Goal: Contribute content: Contribute content

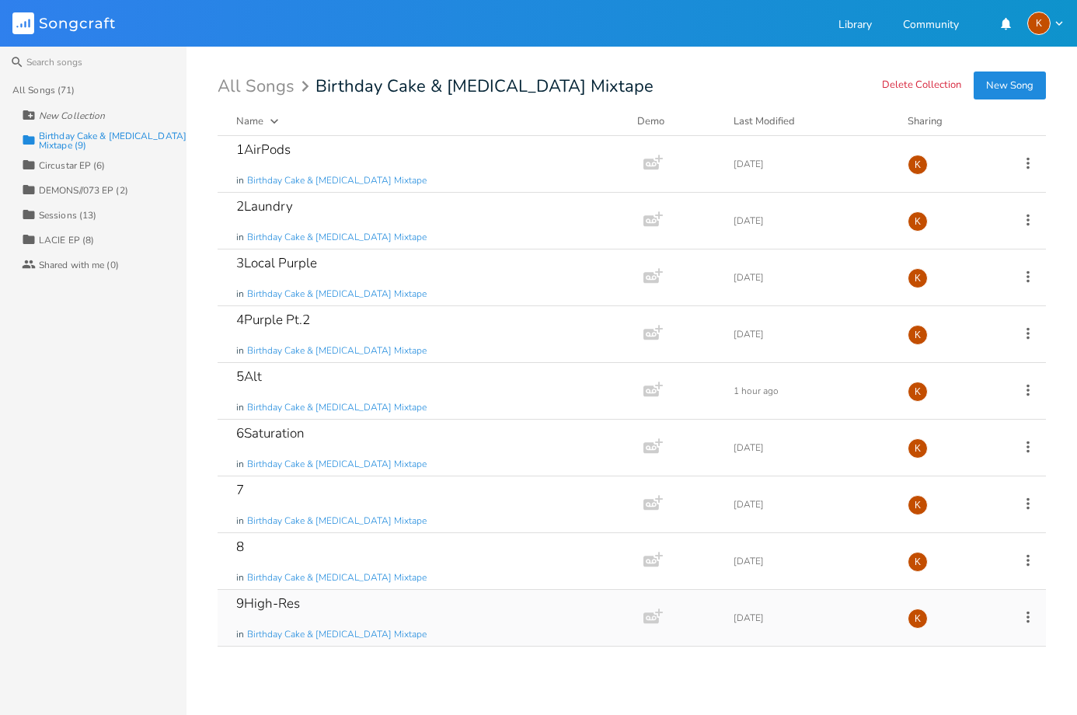
click at [431, 595] on div "9High-Res in Birthday Cake & [MEDICAL_DATA] Mixtape" at bounding box center [427, 618] width 382 height 56
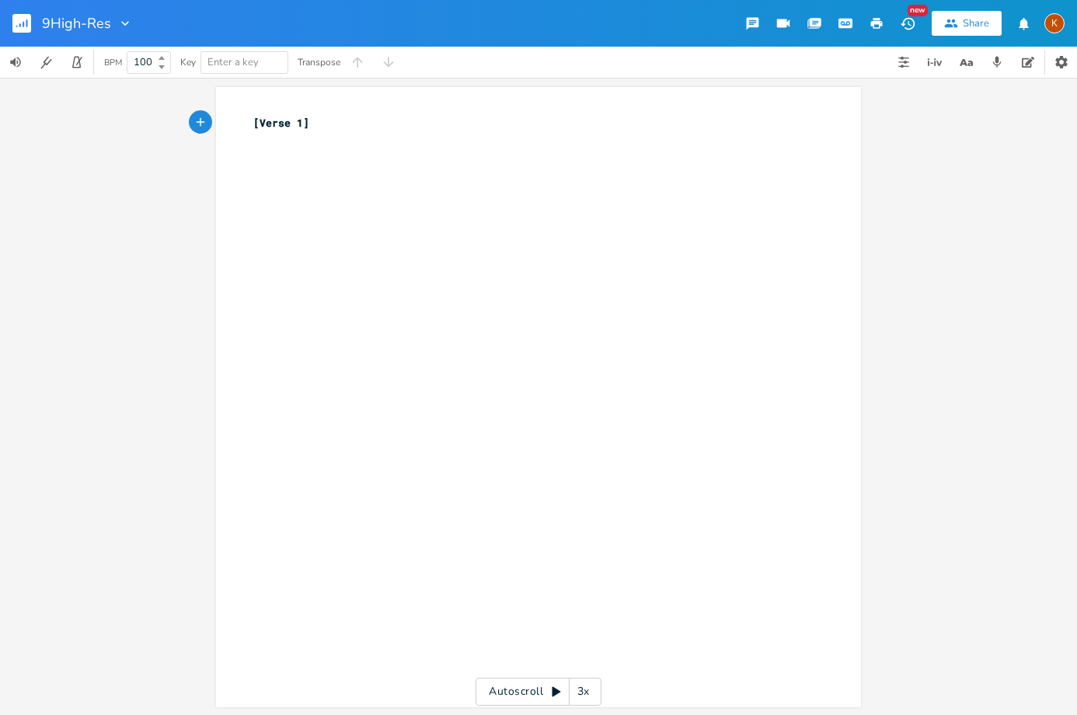
click at [372, 190] on div "xxxxxxxxxx [Verse 1] ​" at bounding box center [550, 412] width 600 height 600
type textarea "rent goes up as it do"
click at [309, 127] on pre "[Verse 1]" at bounding box center [530, 123] width 561 height 16
type textarea "1-00"
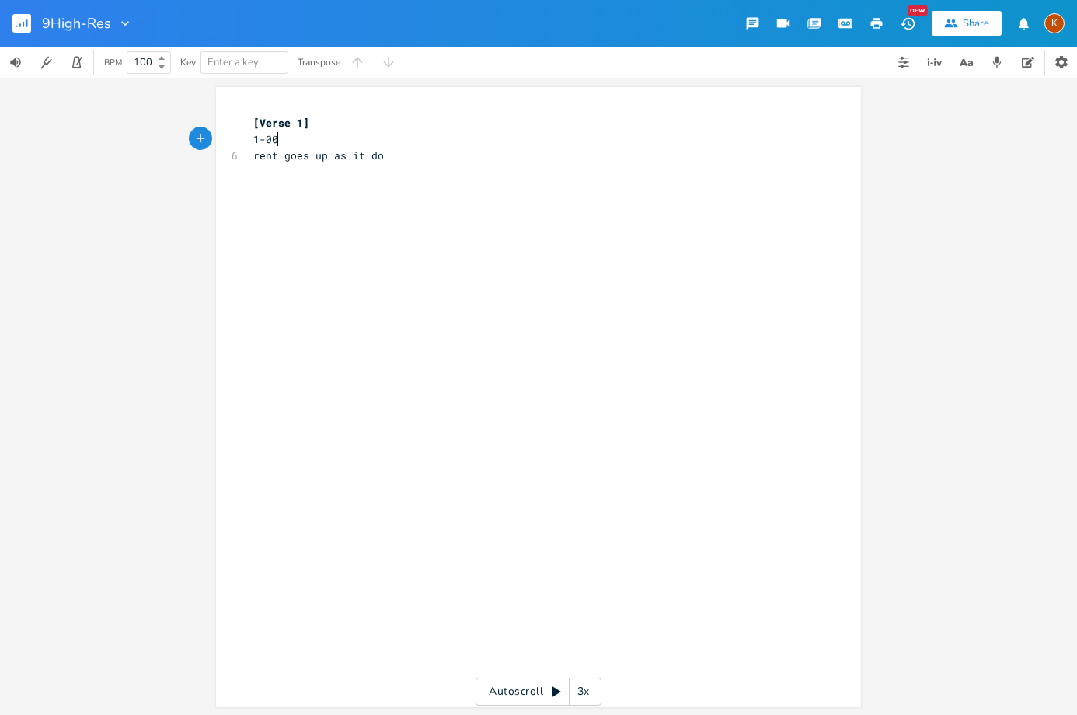
scroll to position [0, 23]
type textarea "000sucha big number"
type textarea "coke tolerance stupider"
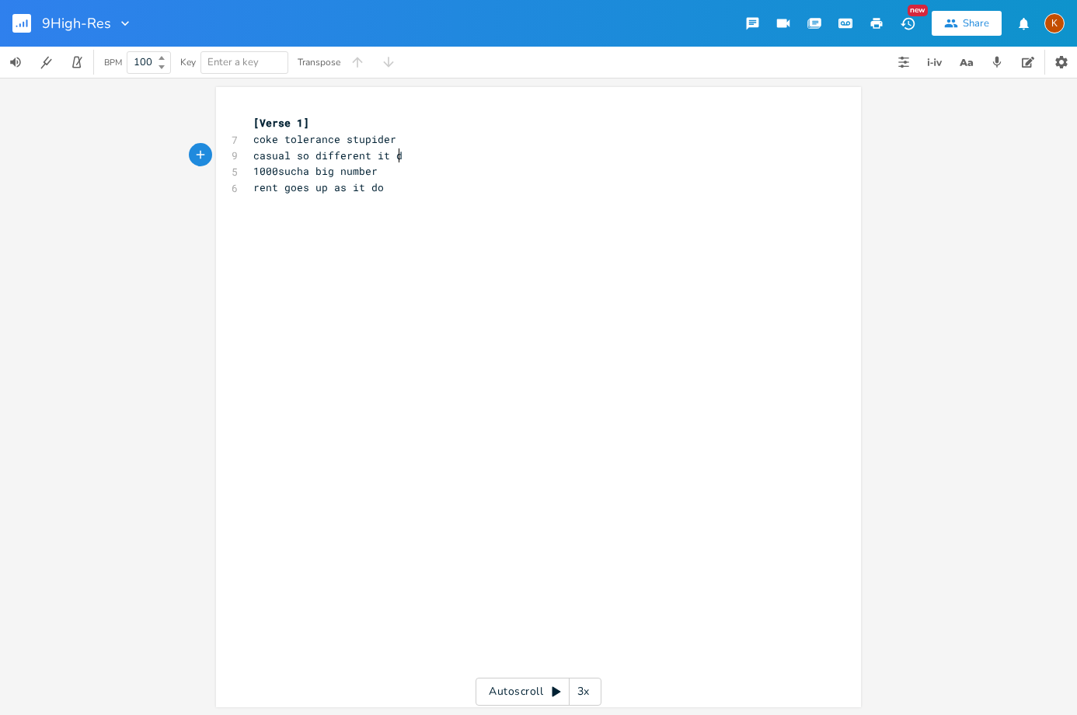
type textarea "casual so different it do"
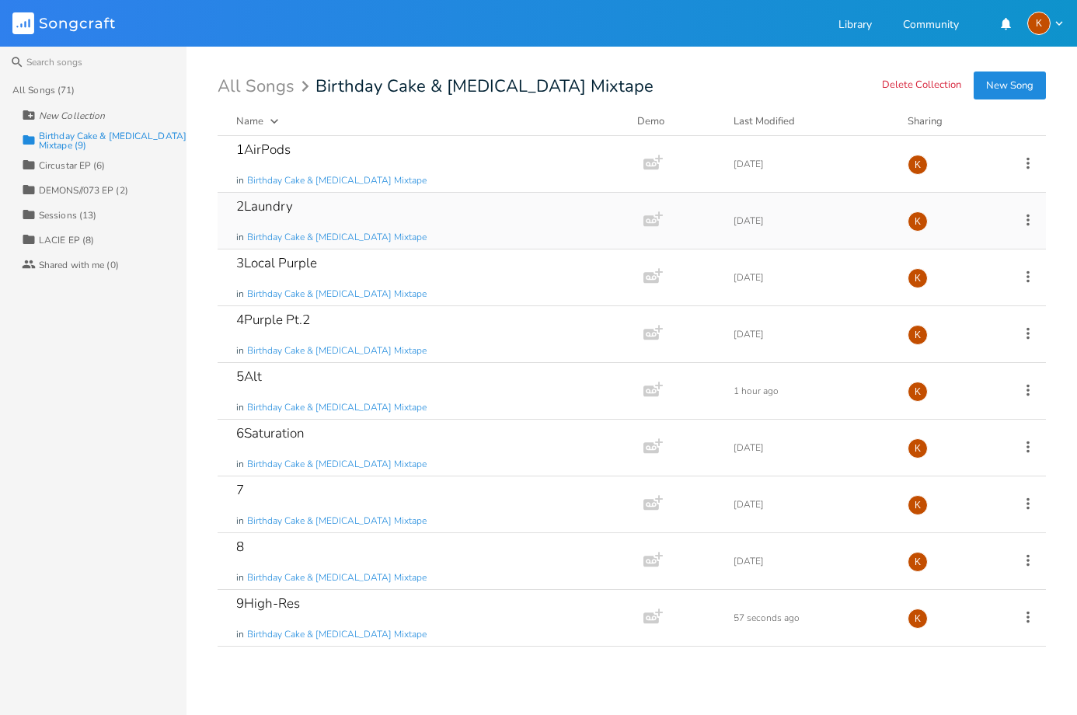
click at [1030, 215] on icon at bounding box center [1028, 219] width 17 height 17
click at [979, 243] on li "Edit Rename" at bounding box center [965, 244] width 124 height 26
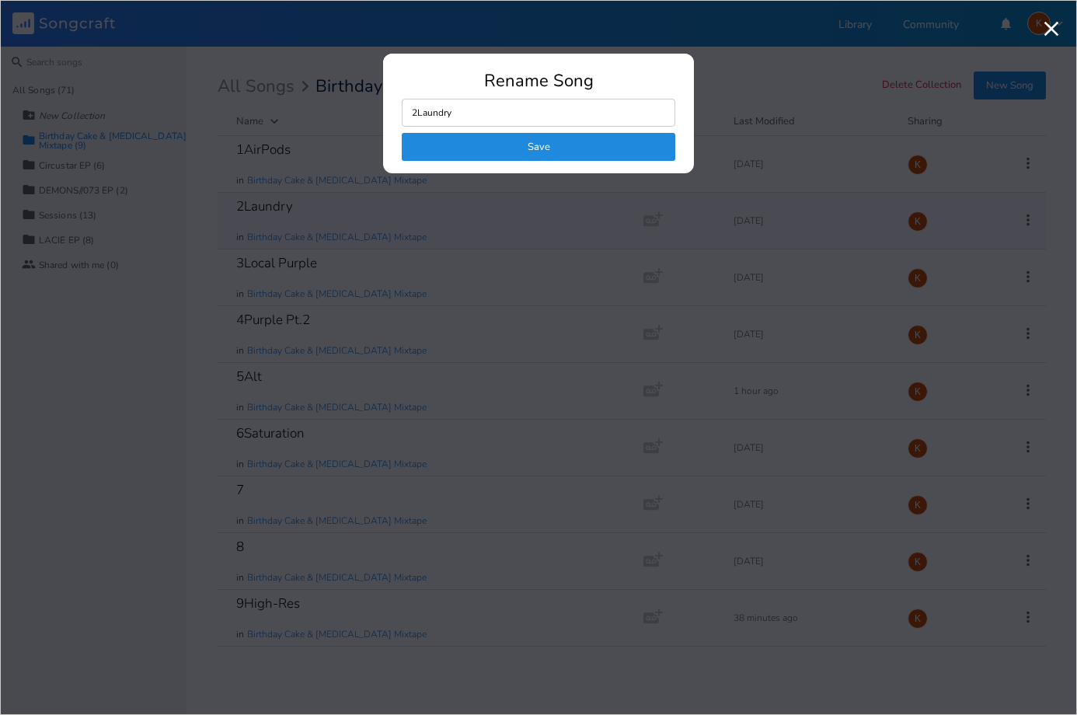
click at [475, 142] on button "Save" at bounding box center [539, 147] width 274 height 28
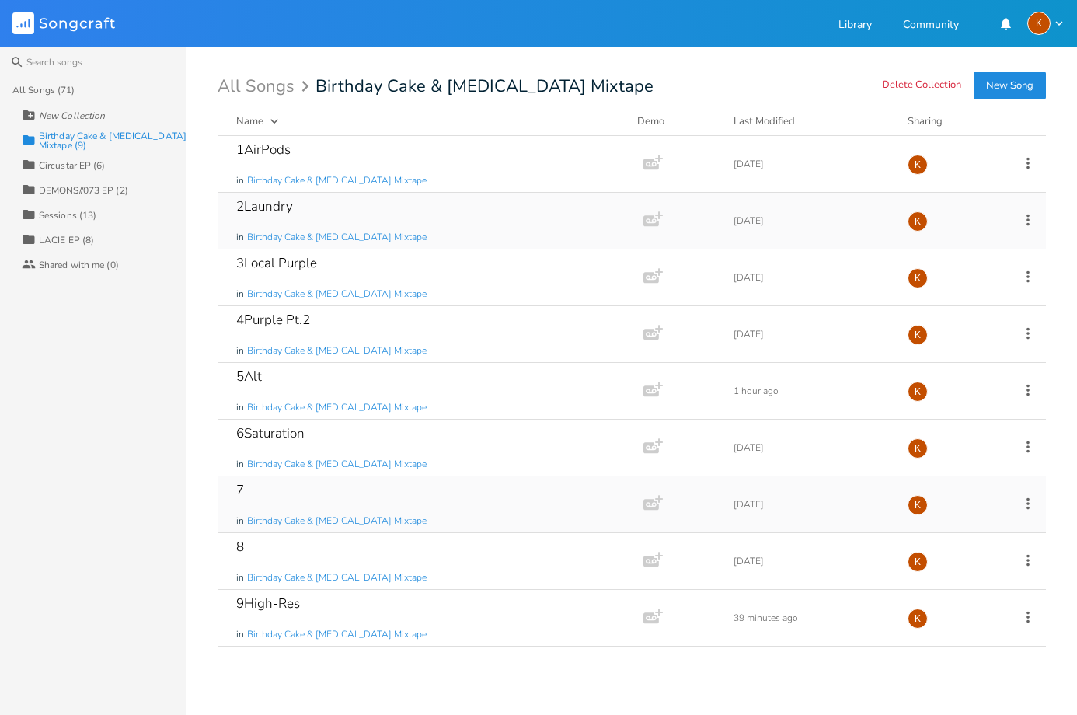
click at [1023, 500] on icon at bounding box center [1028, 503] width 17 height 17
click at [965, 518] on li "Edit Rename" at bounding box center [965, 527] width 124 height 26
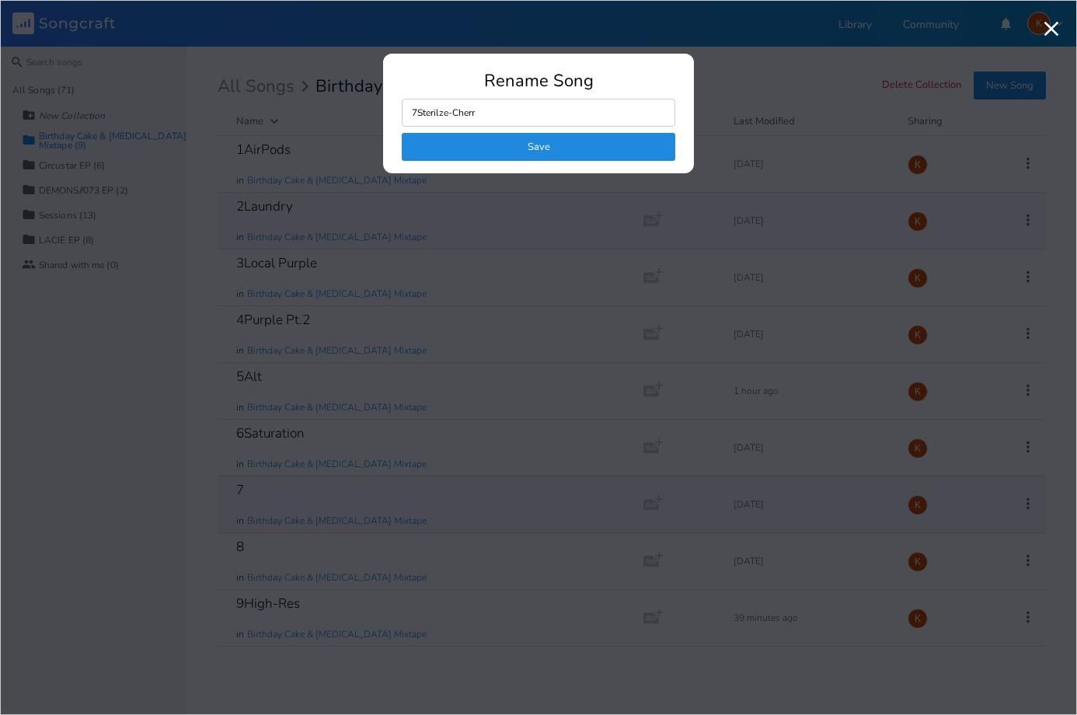
type input "7Sterilze-Cherry"
click button "Save" at bounding box center [539, 147] width 274 height 28
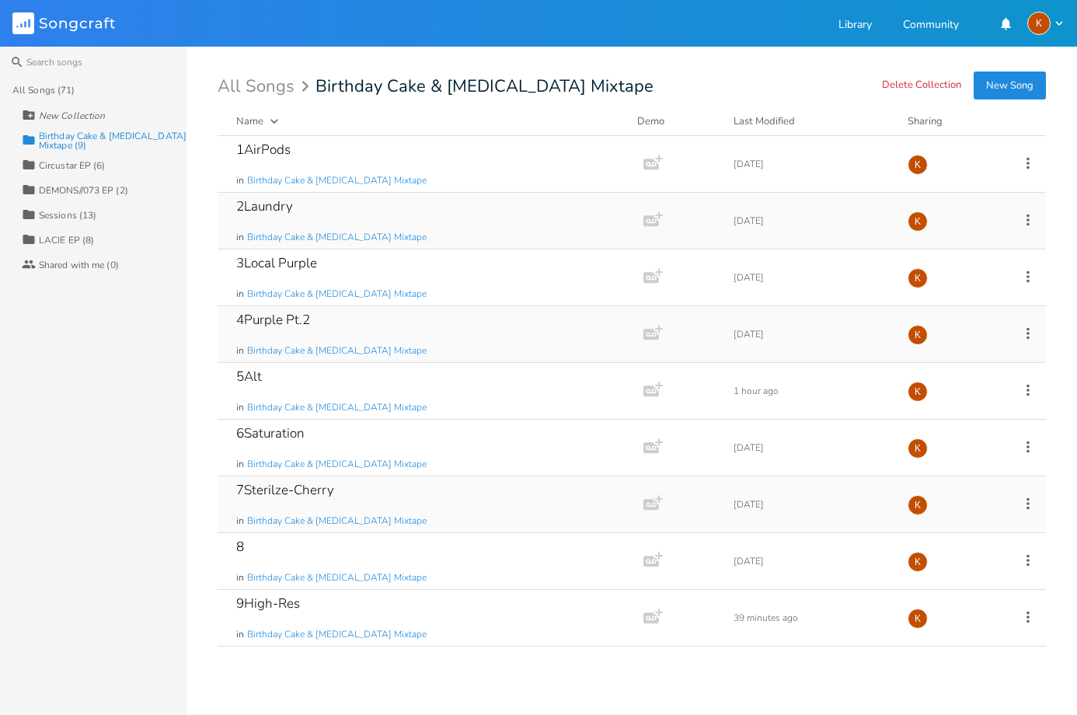
click at [408, 323] on div "4Purple Pt.2 in Birthday Cake & Ammonia Mixtape" at bounding box center [427, 334] width 382 height 56
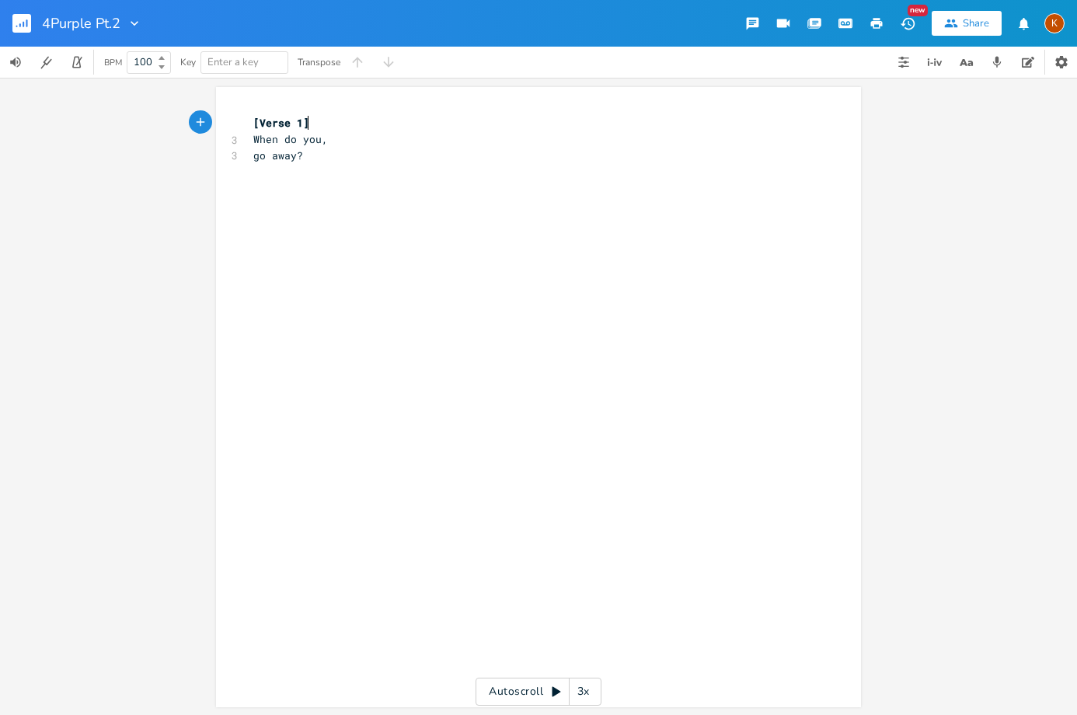
click at [380, 207] on pre "​" at bounding box center [530, 204] width 561 height 16
type textarea "this not crying"
type textarea "i just learned how to write"
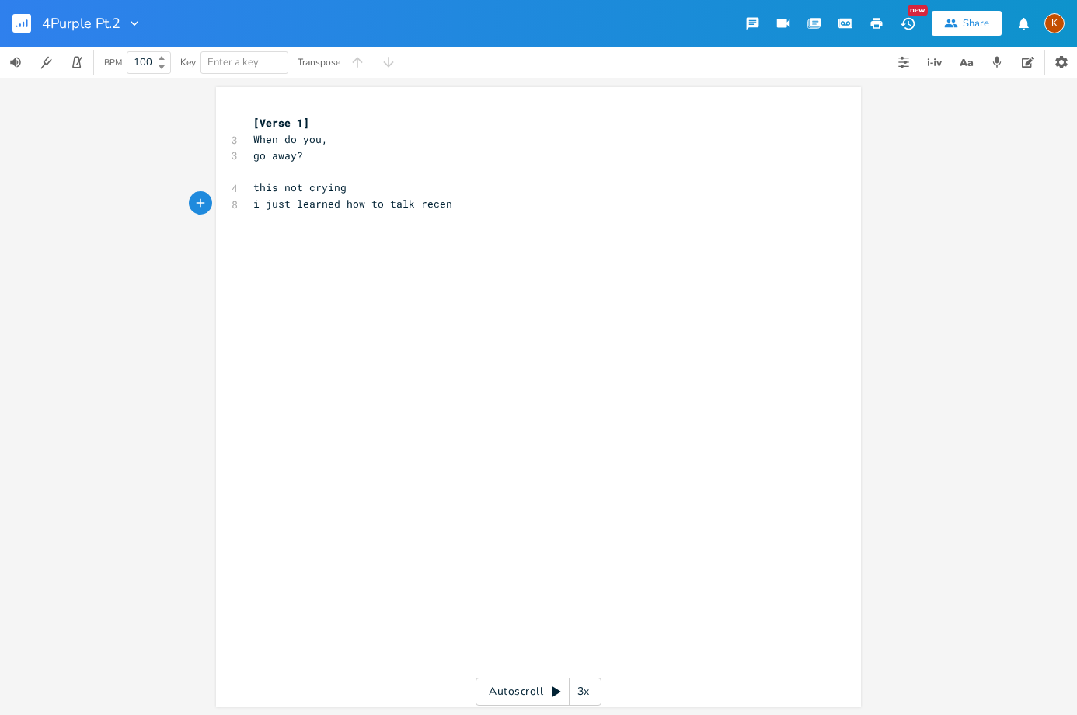
type textarea "talk recently"
type textarea "this is not crying"
type textarea "is"
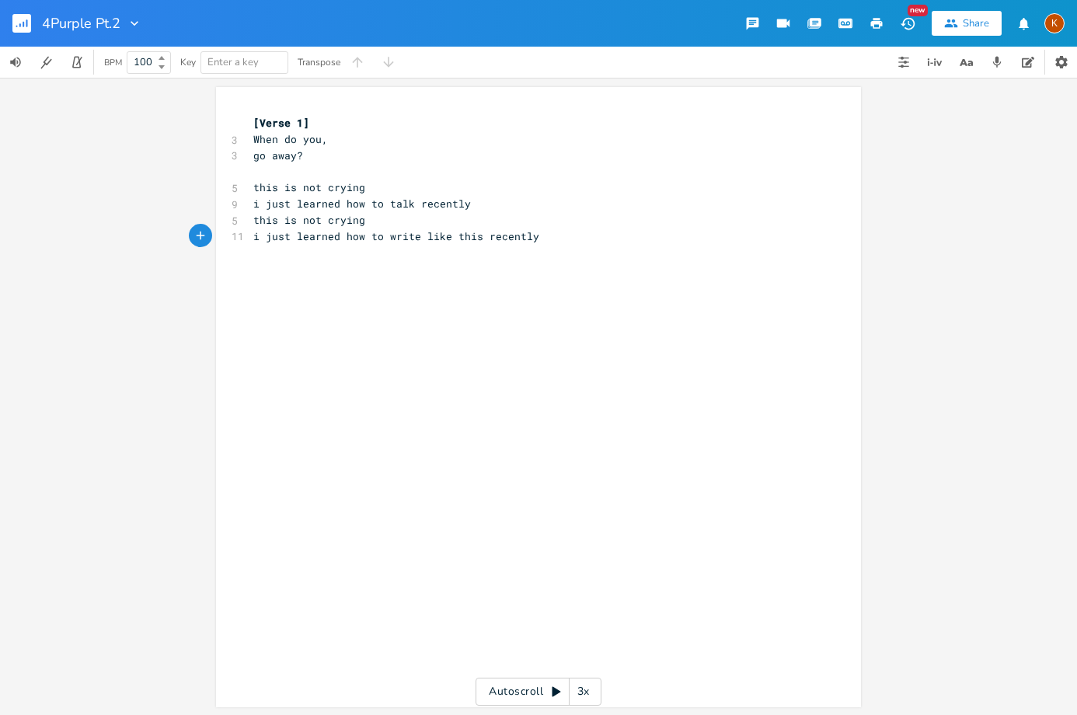
type textarea "i just learned how to write like this recently"
type textarea "this is not proclaiming"
type textarea "jake did alyssa like that diry"
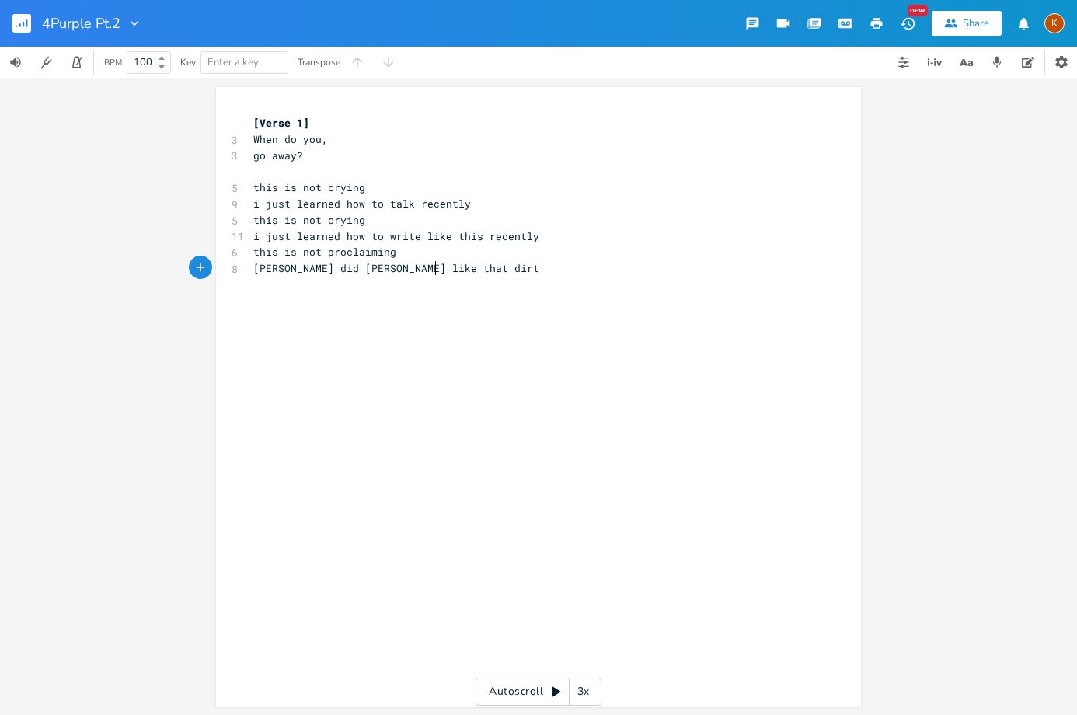
type textarea "ty"
type textarea "this is not"
type textarea "representing"
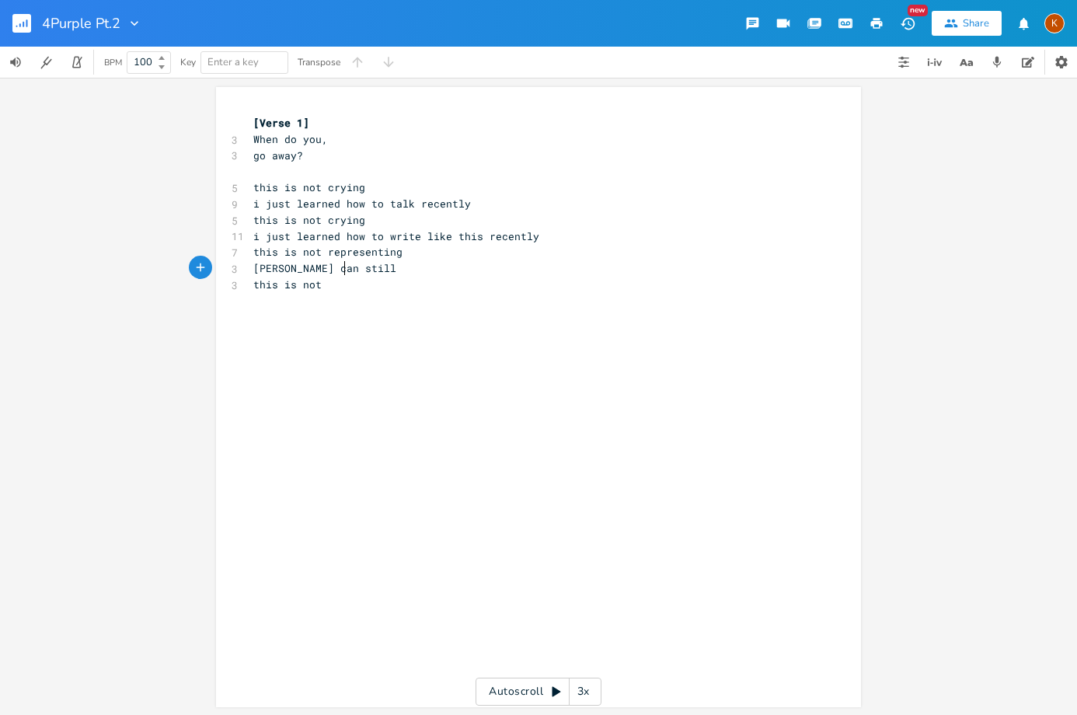
type textarea "can still do"
type textarea "k"
type textarea "cks can do jills dirty"
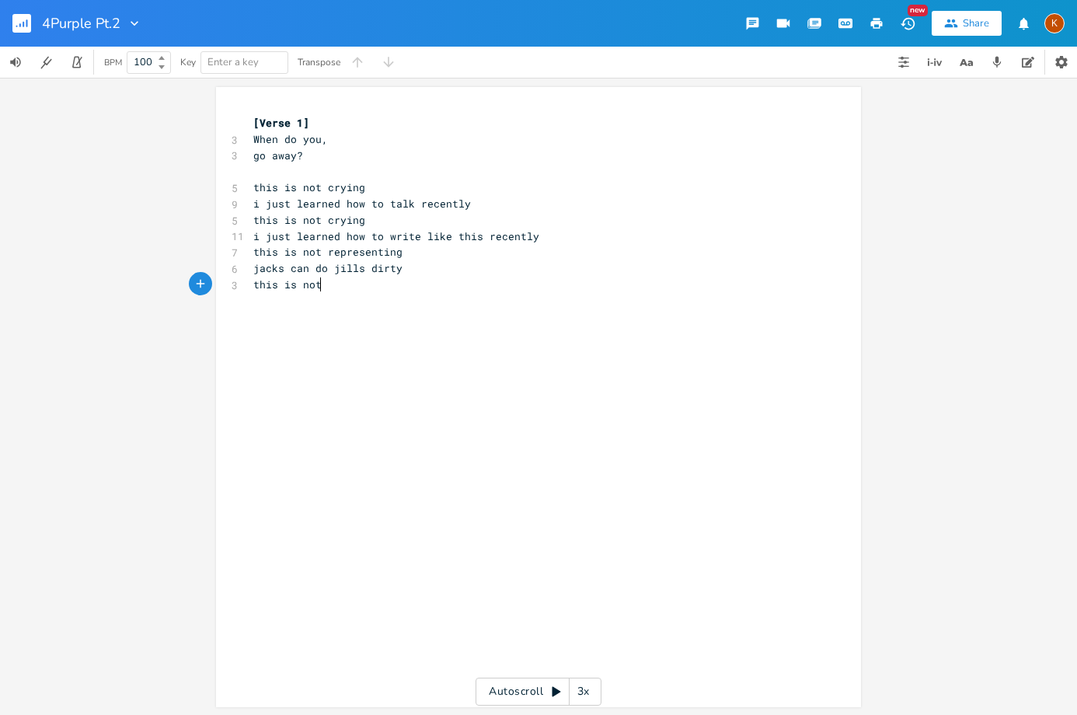
scroll to position [0, 2]
type textarea "proclaiming"
click at [361, 317] on div "x [Verse 1] 3 When do you, 3 go away? ​ 5 this is not crying 9 i just learned h…" at bounding box center [550, 412] width 600 height 600
click at [389, 289] on pre "this is not proclaiming" at bounding box center [530, 285] width 561 height 16
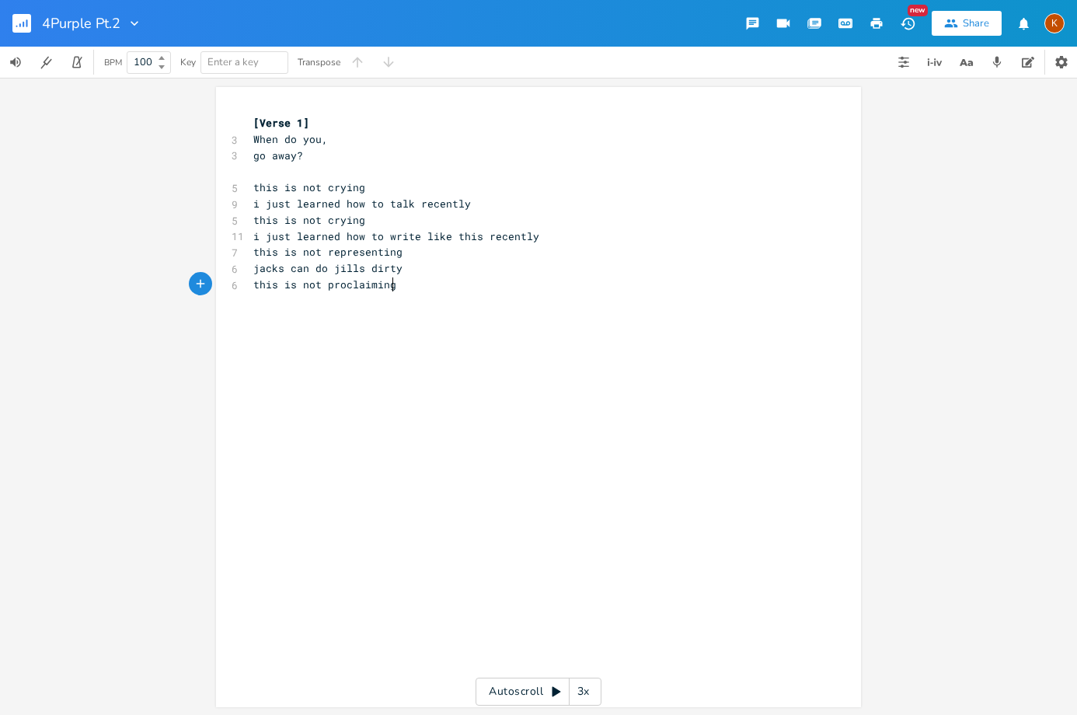
click at [487, 258] on pre "this is not representing" at bounding box center [530, 252] width 561 height 16
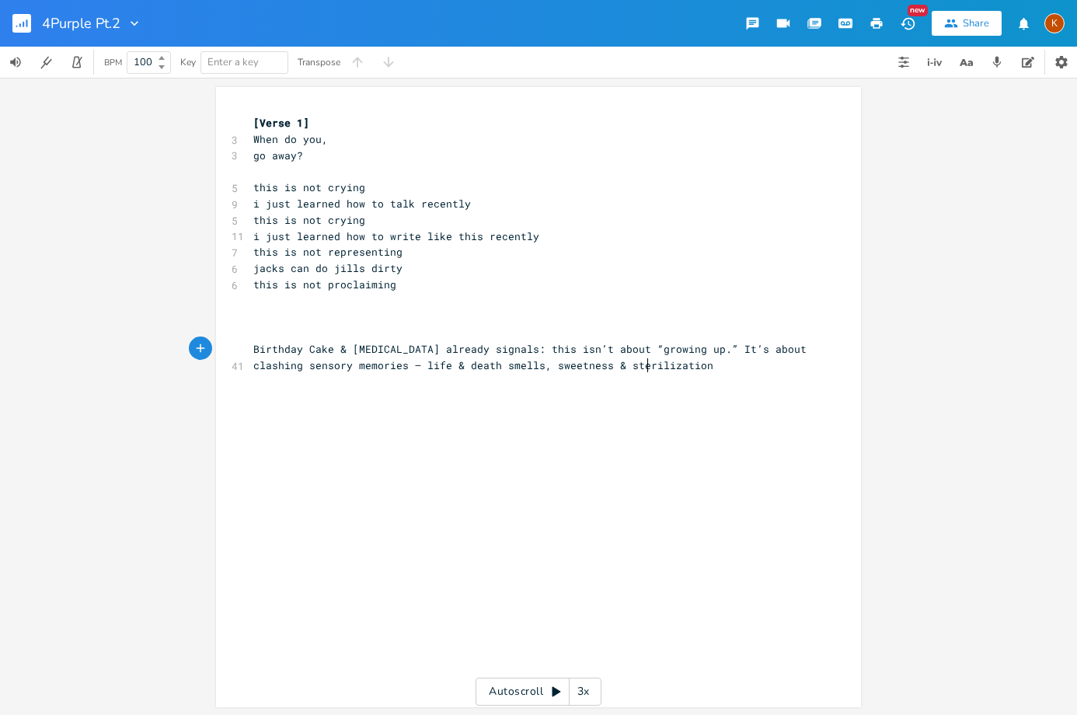
click at [415, 281] on pre "this is not proclaiming" at bounding box center [530, 285] width 561 height 16
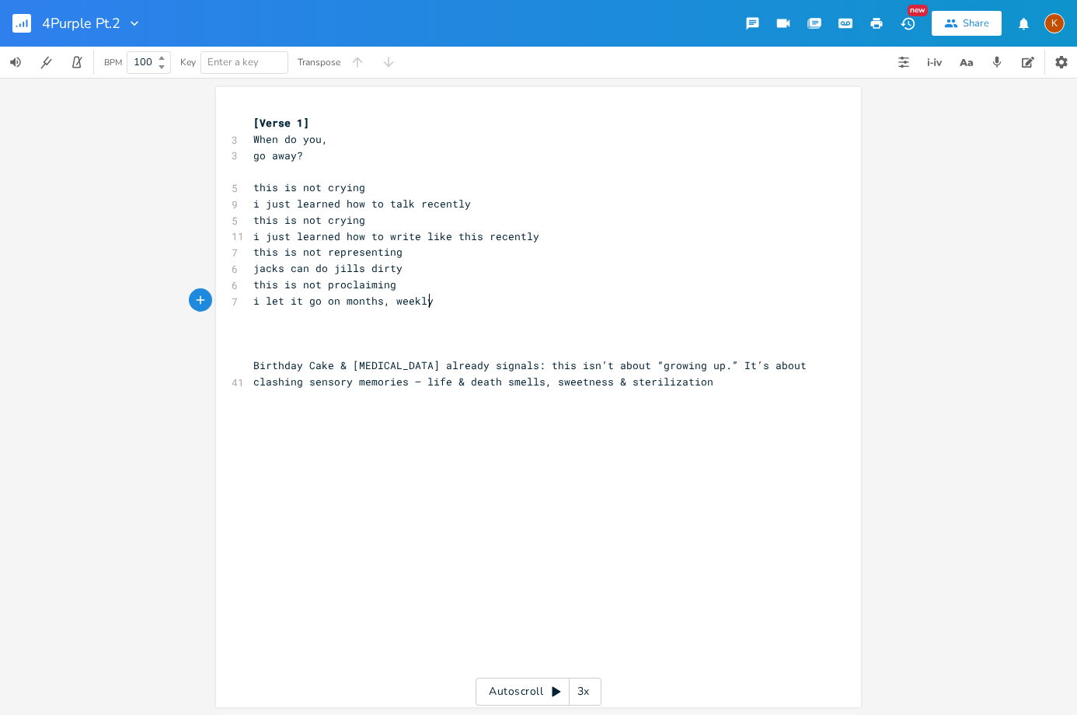
scroll to position [0, 131]
type textarea "i let it go on months, weekly"
click at [375, 171] on pre "​" at bounding box center [530, 171] width 561 height 16
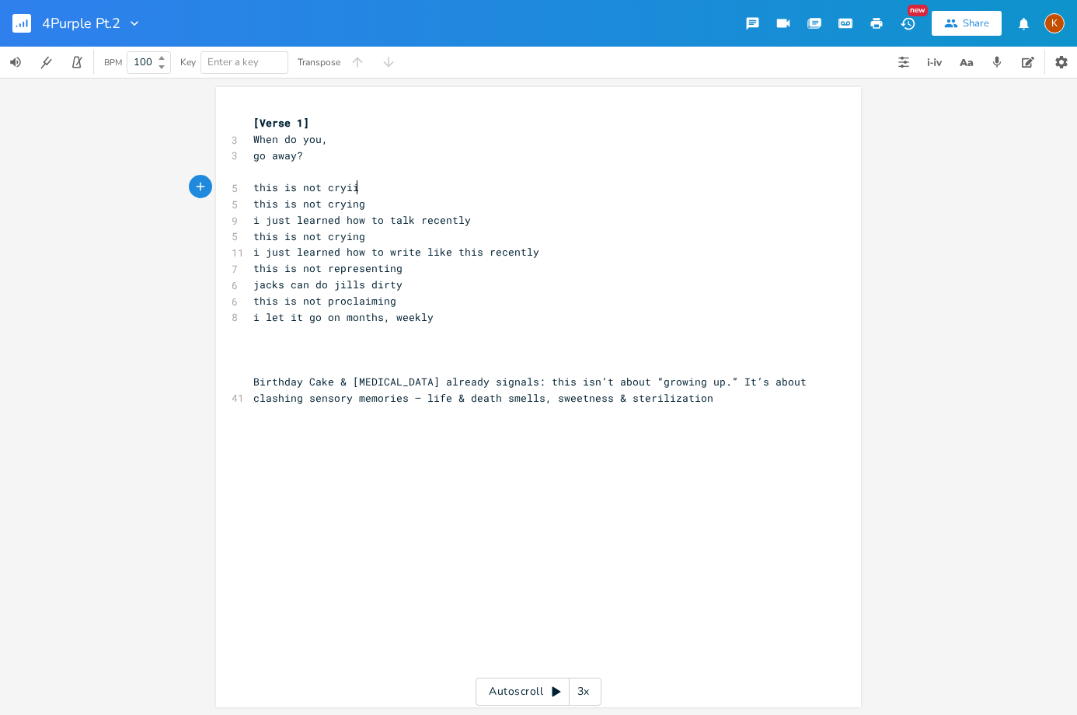
type textarea "this is not cryiin"
type textarea "ng"
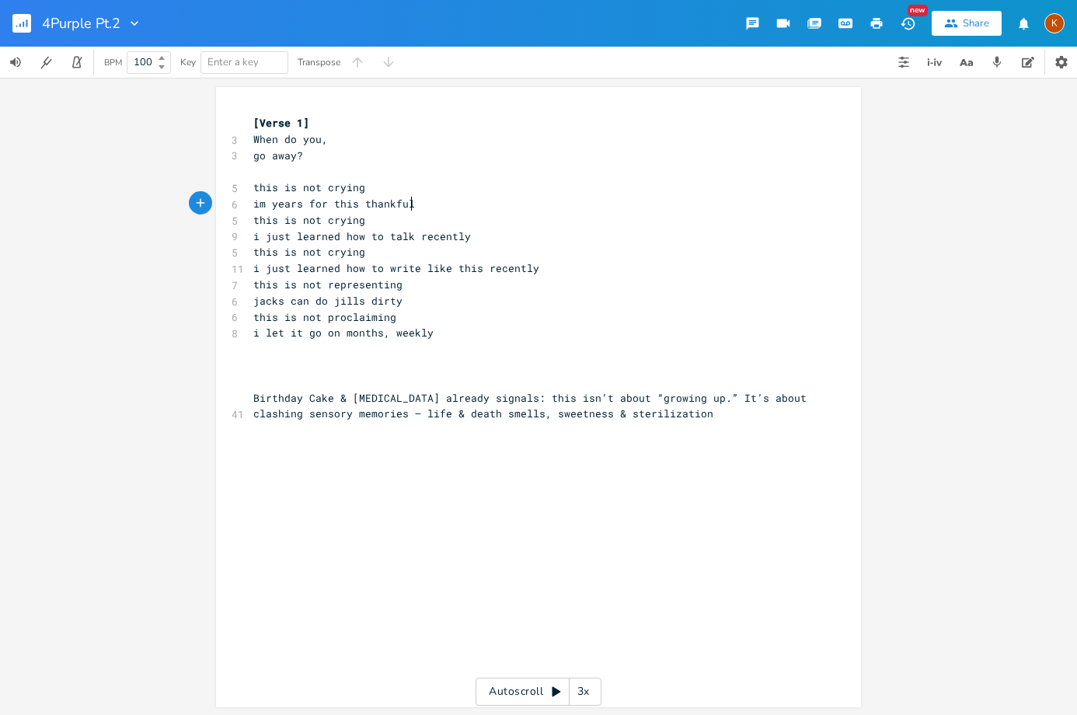
scroll to position [0, 123]
type textarea "im years for this thankfully"
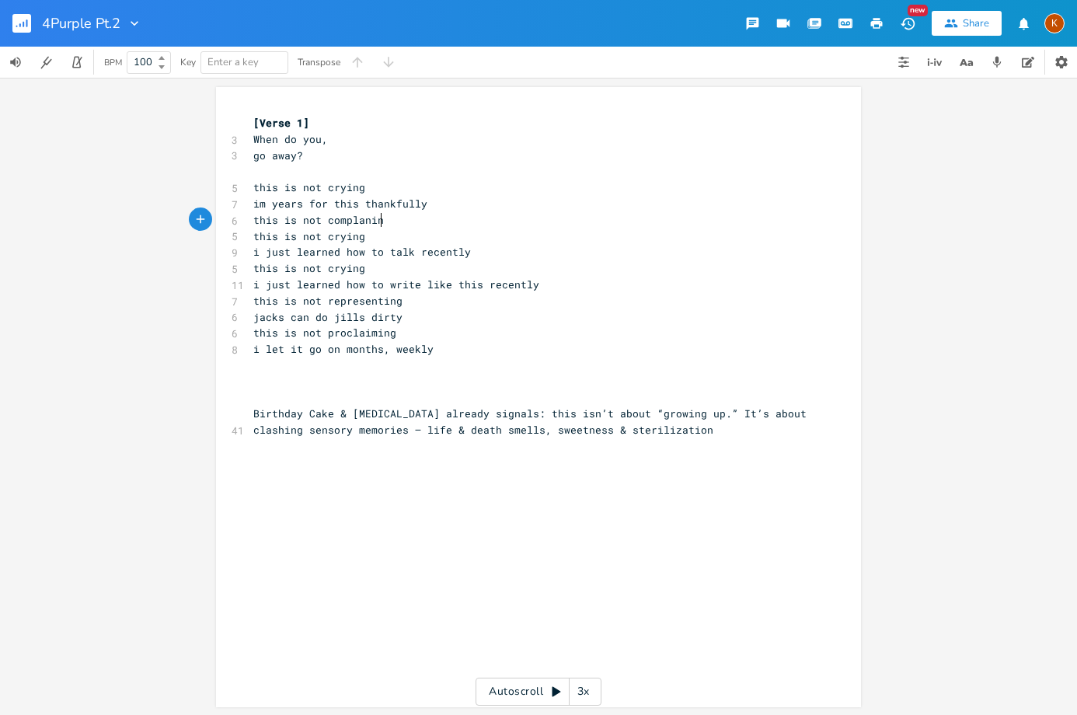
type textarea "this is not complaning"
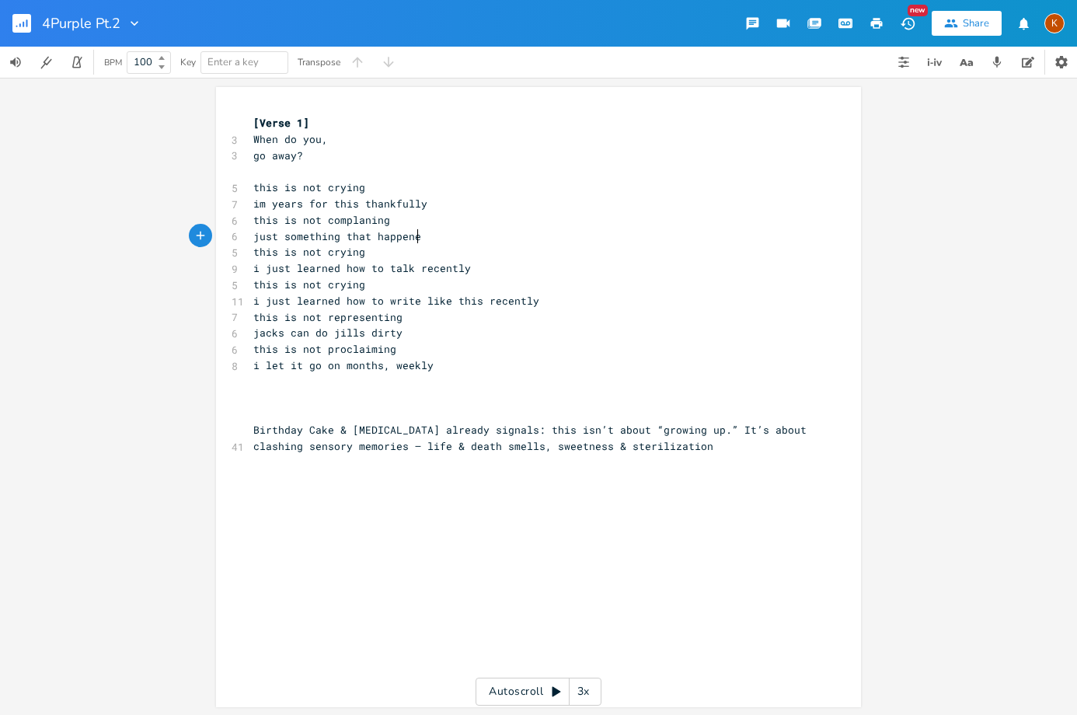
scroll to position [0, 138]
type textarea "just something that happened"
type textarea "years ago, stupid younger me"
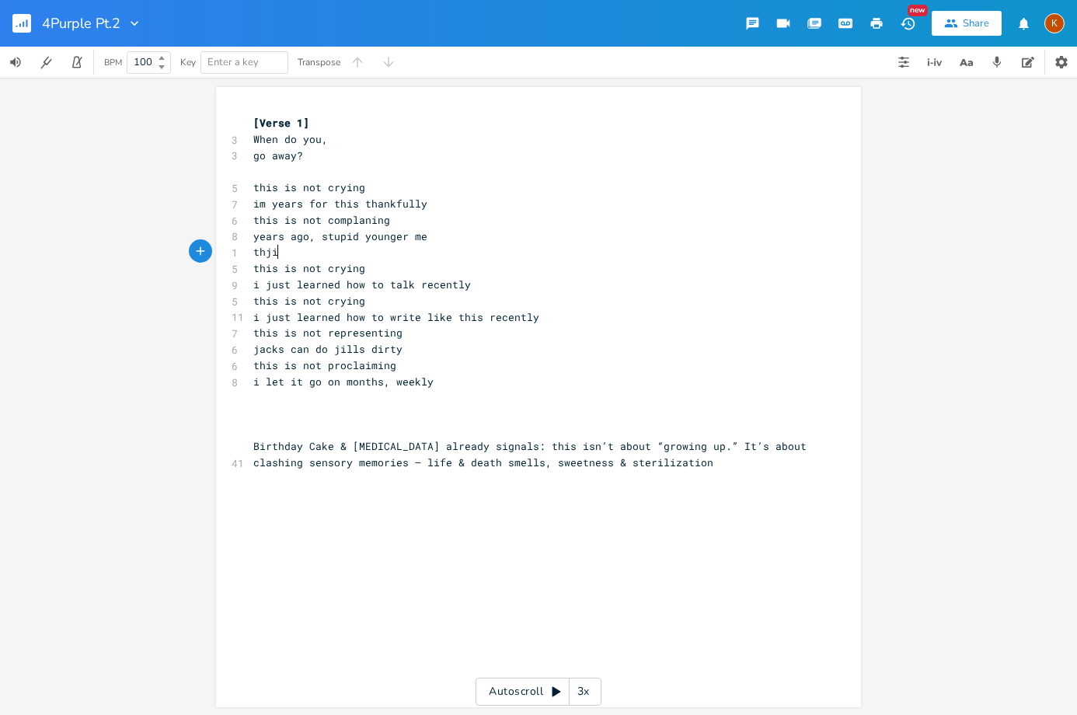
type textarea "thjis"
type textarea "is is not complaing"
